Goal: Task Accomplishment & Management: Manage account settings

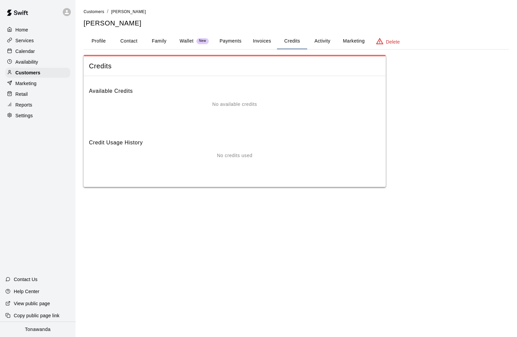
click at [21, 48] on p "Calendar" at bounding box center [24, 51] width 19 height 7
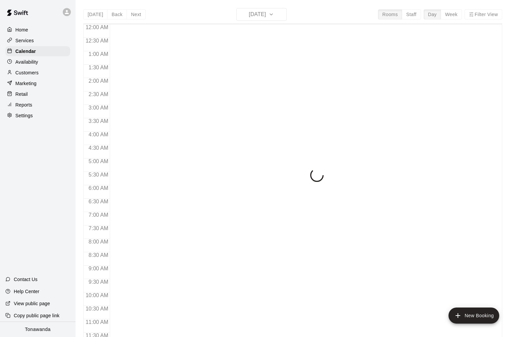
scroll to position [324, 0]
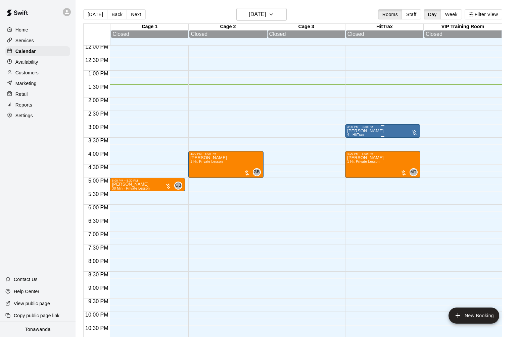
click at [368, 126] on div at bounding box center [382, 125] width 71 height 1
click at [356, 134] on icon "edit" at bounding box center [354, 133] width 8 height 8
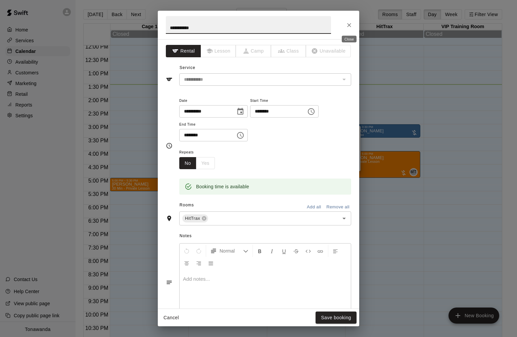
click at [348, 26] on icon "Close" at bounding box center [349, 25] width 4 height 4
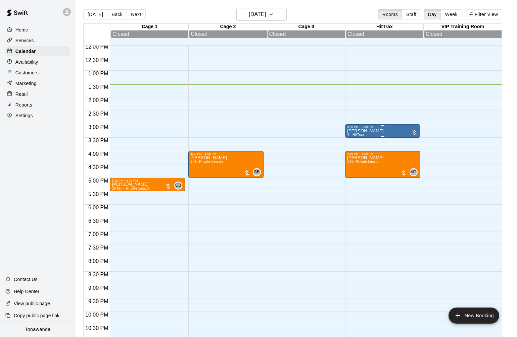
click at [360, 131] on p "[PERSON_NAME]" at bounding box center [365, 131] width 37 height 0
click at [353, 152] on img "edit" at bounding box center [354, 155] width 8 height 8
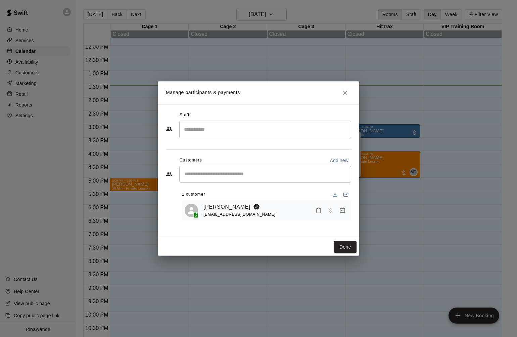
click at [231, 208] on link "[PERSON_NAME]" at bounding box center [226, 207] width 47 height 9
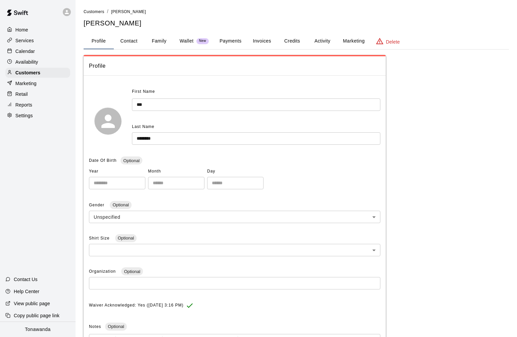
click at [127, 40] on button "Contact" at bounding box center [129, 41] width 30 height 16
select select "**"
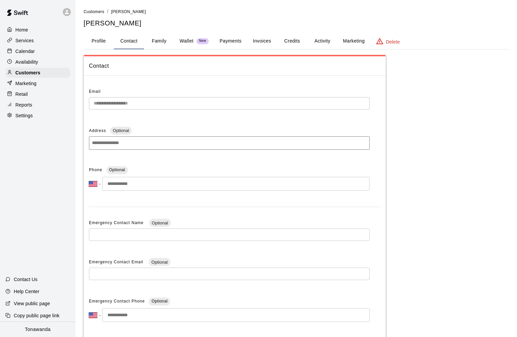
click at [25, 51] on p "Calendar" at bounding box center [24, 51] width 19 height 7
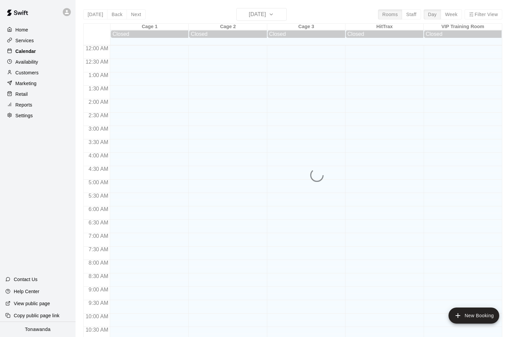
scroll to position [324, 0]
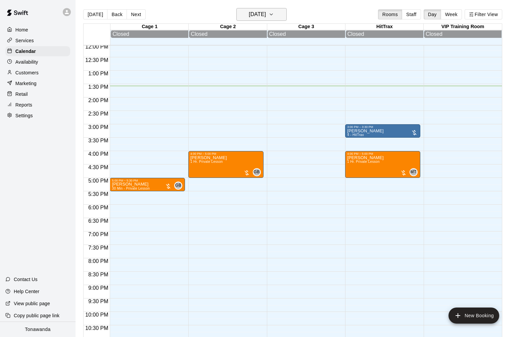
click at [255, 14] on h6 "[DATE]" at bounding box center [257, 14] width 17 height 9
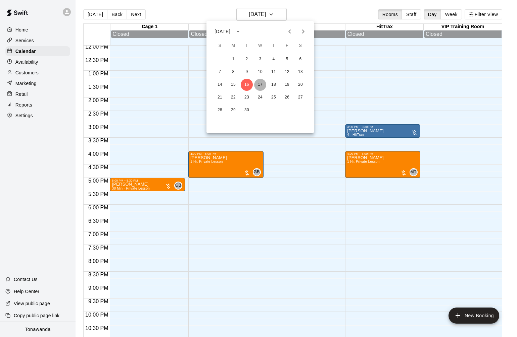
click at [261, 86] on button "17" at bounding box center [260, 85] width 12 height 12
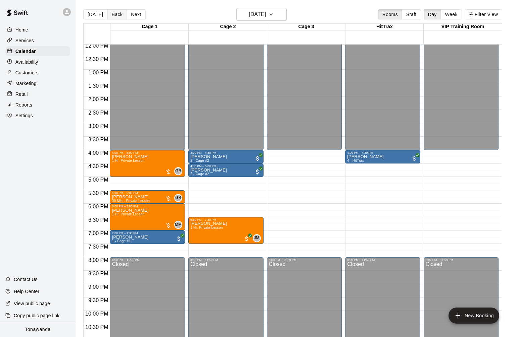
click at [116, 16] on button "Back" at bounding box center [117, 14] width 20 height 10
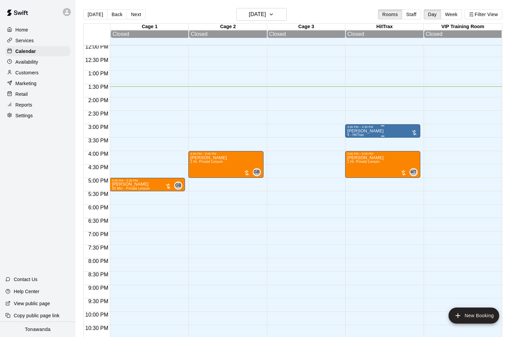
click at [357, 129] on div "3:00 PM – 3:30 PM" at bounding box center [382, 126] width 71 height 3
click at [365, 107] on div at bounding box center [258, 168] width 517 height 337
click at [367, 135] on div "[PERSON_NAME] 4 - HitTrax" at bounding box center [365, 297] width 37 height 337
click at [356, 169] on icon "delete" at bounding box center [354, 168] width 8 height 8
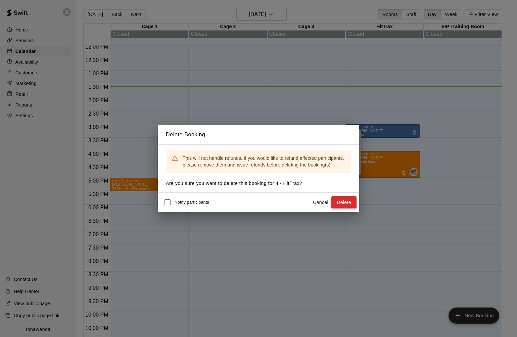
click at [348, 202] on button "Delete" at bounding box center [343, 203] width 25 height 12
